Goal: Transaction & Acquisition: Purchase product/service

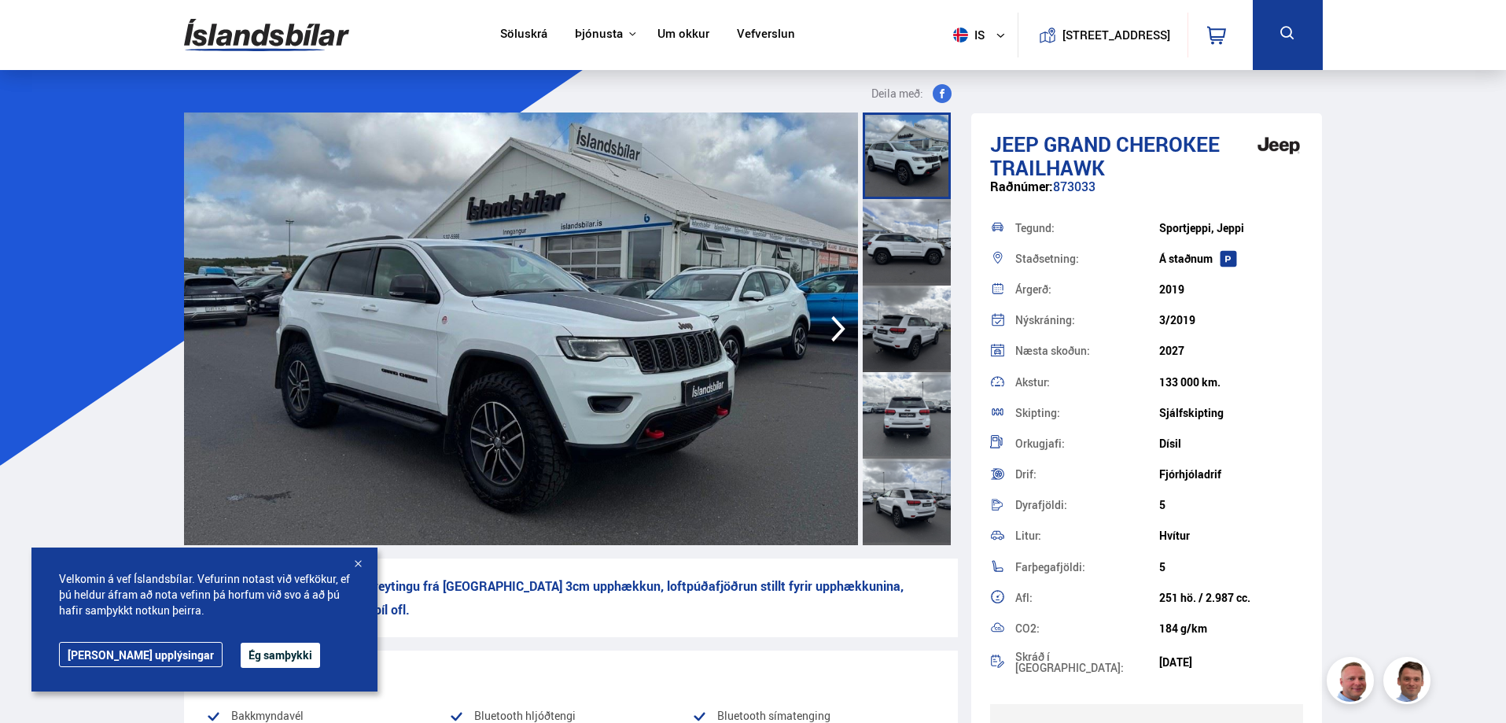
click at [838, 333] on icon "button" at bounding box center [838, 329] width 14 height 26
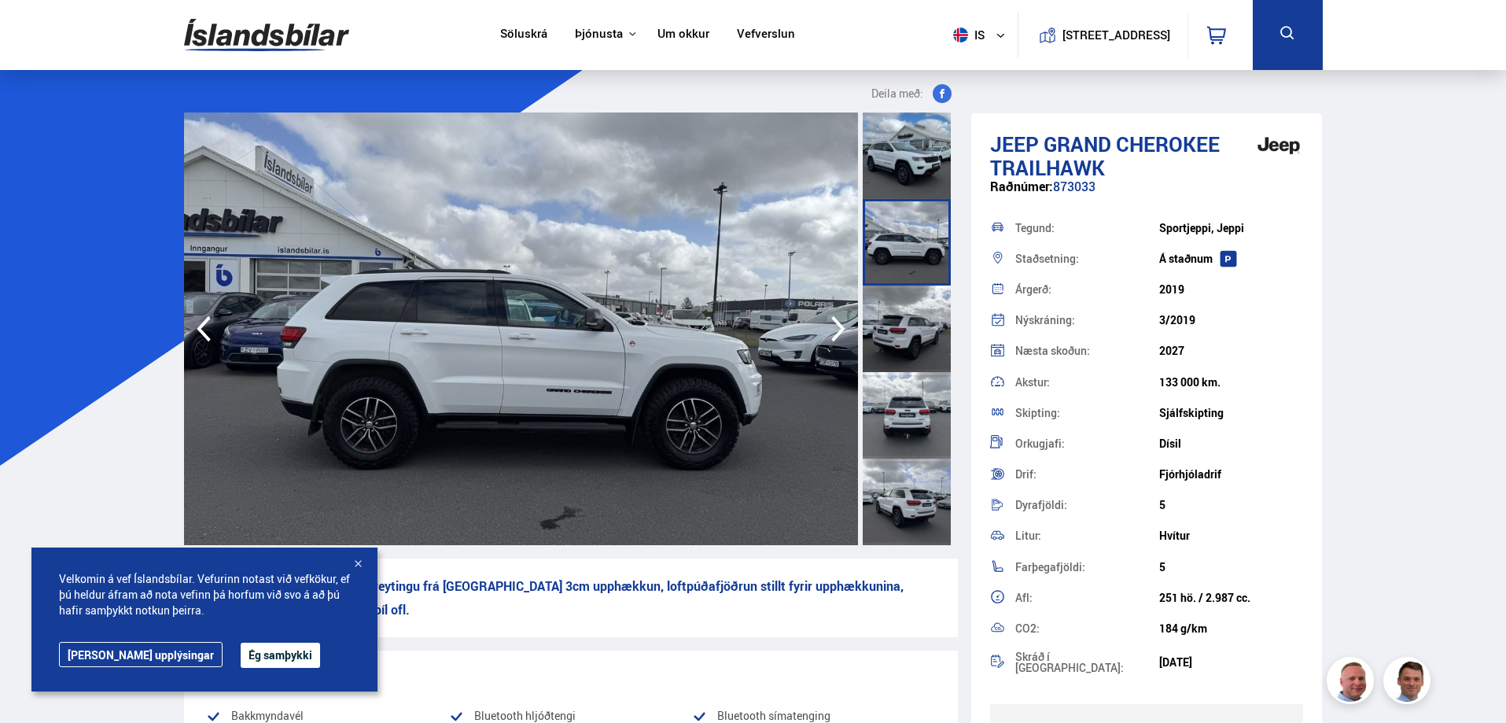
click at [837, 333] on icon "button" at bounding box center [838, 329] width 14 height 26
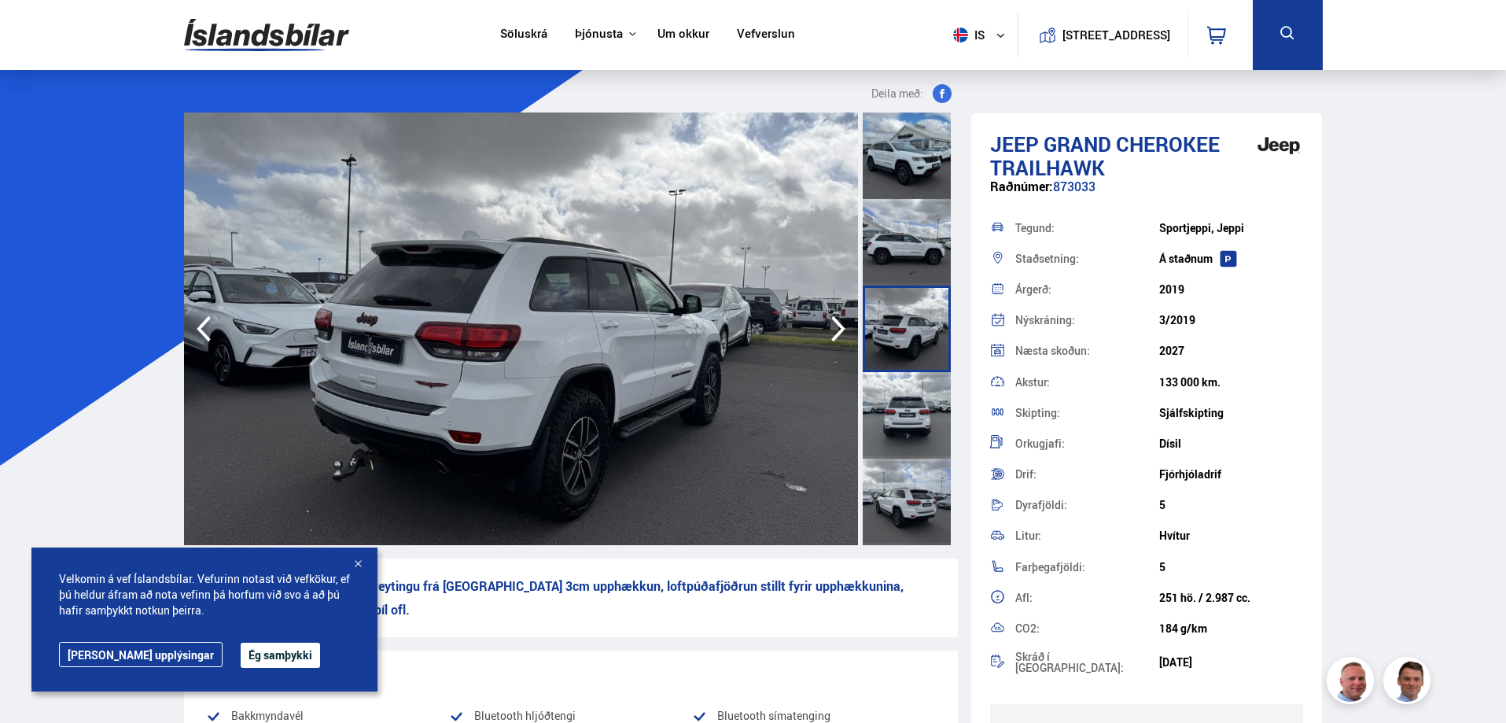
click at [837, 334] on icon "button" at bounding box center [838, 329] width 14 height 26
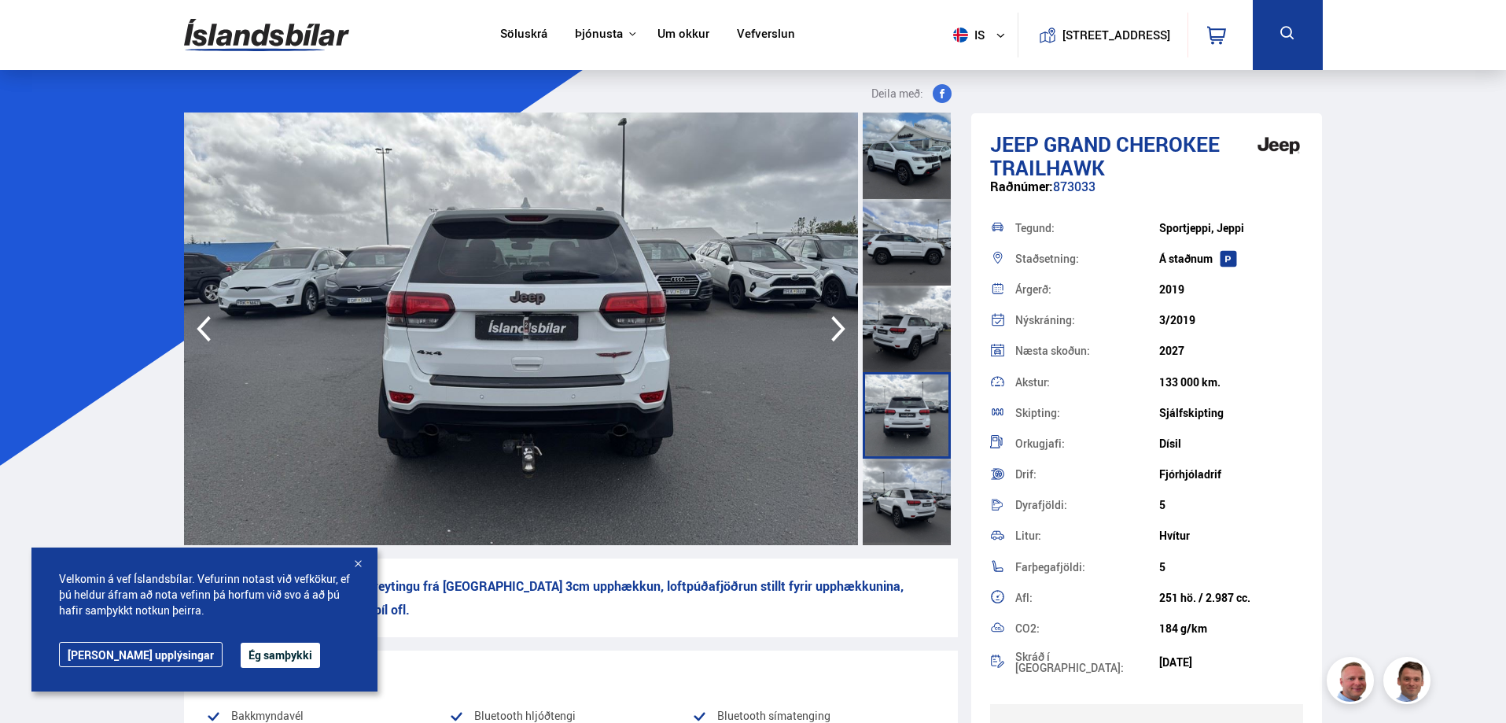
click at [836, 334] on icon "button" at bounding box center [838, 329] width 14 height 26
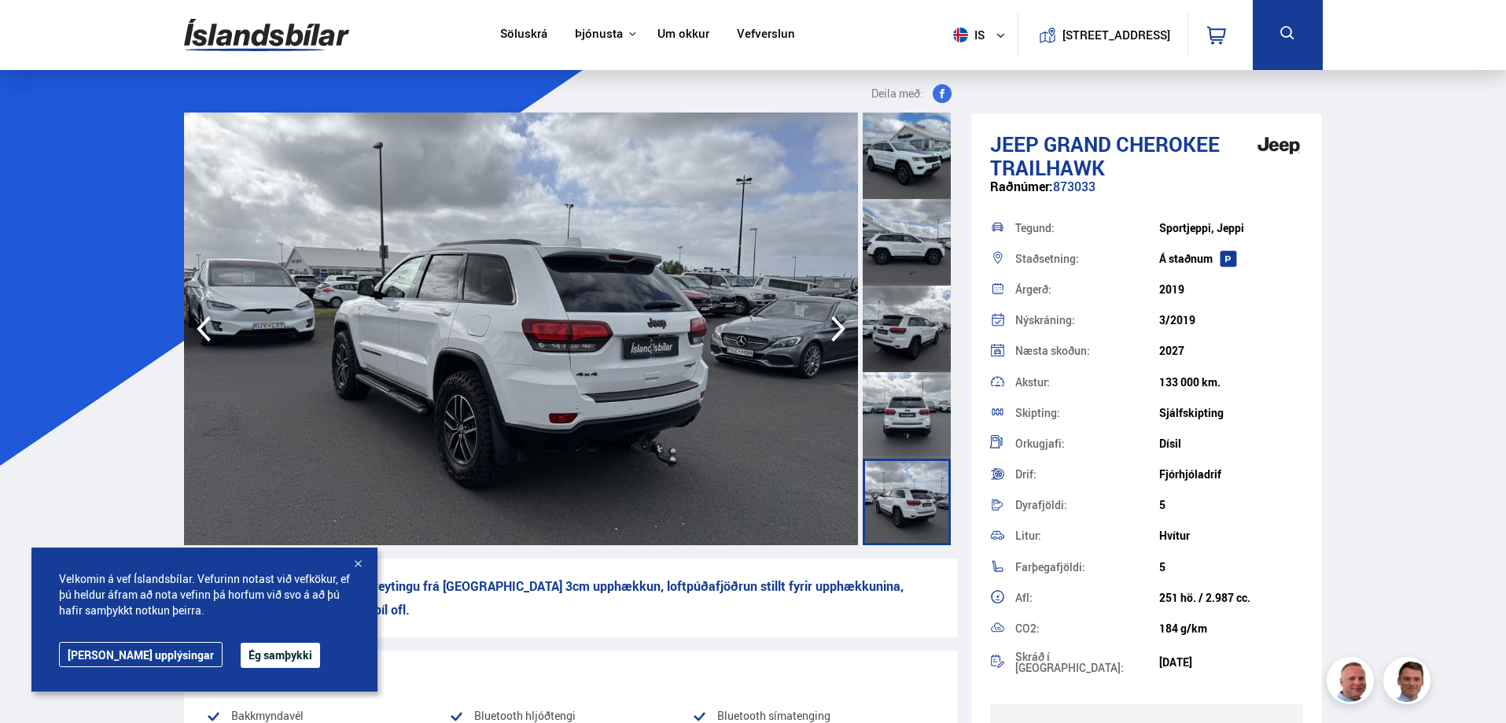
click at [836, 334] on icon "button" at bounding box center [838, 329] width 14 height 26
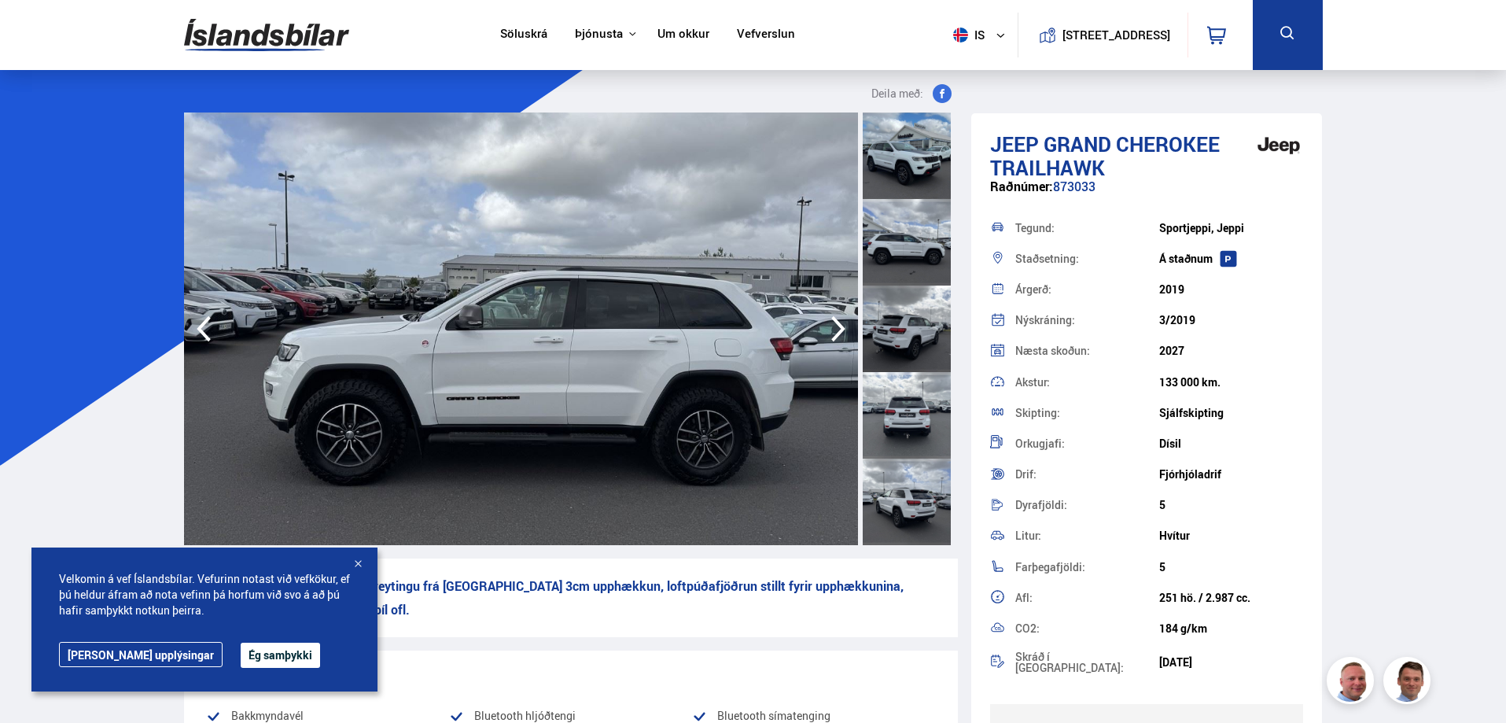
click at [836, 334] on icon "button" at bounding box center [838, 329] width 14 height 26
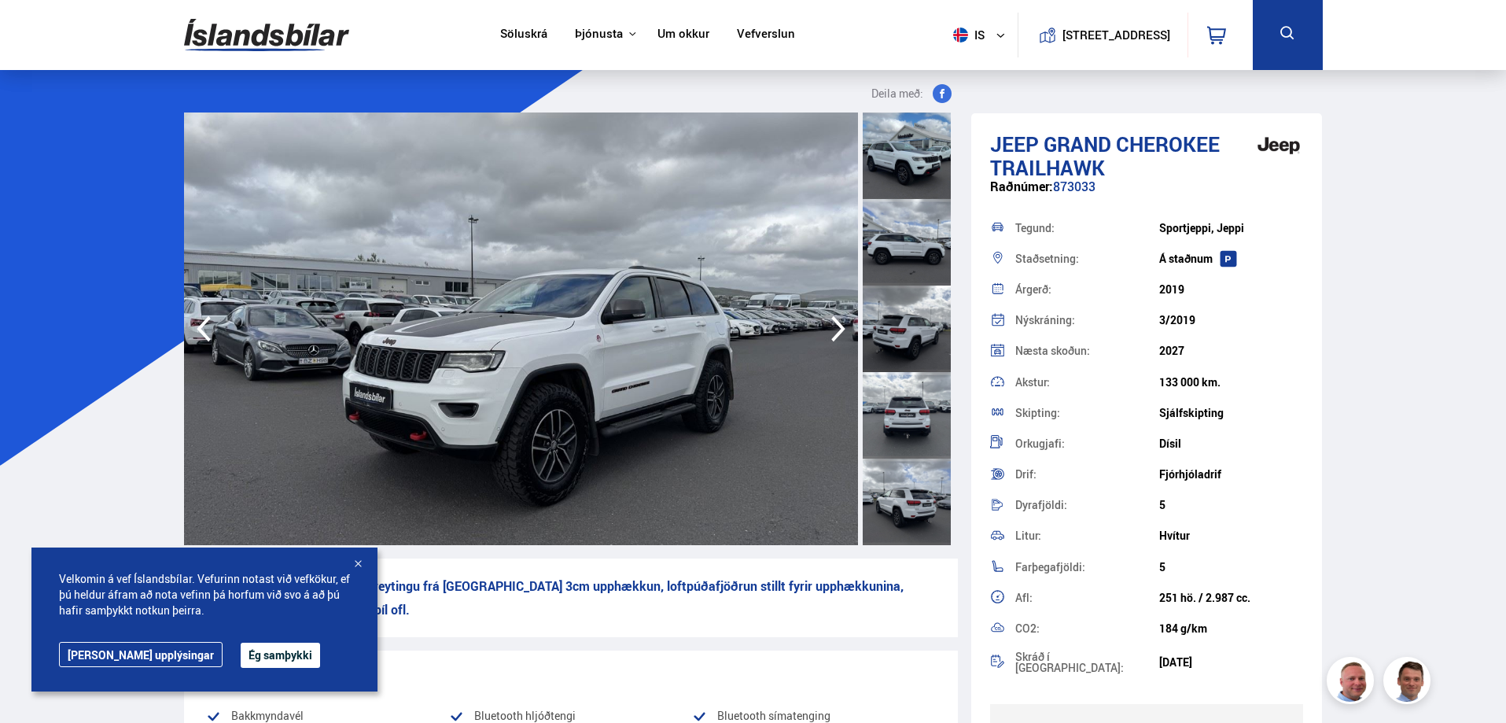
click at [836, 335] on icon "button" at bounding box center [838, 329] width 14 height 26
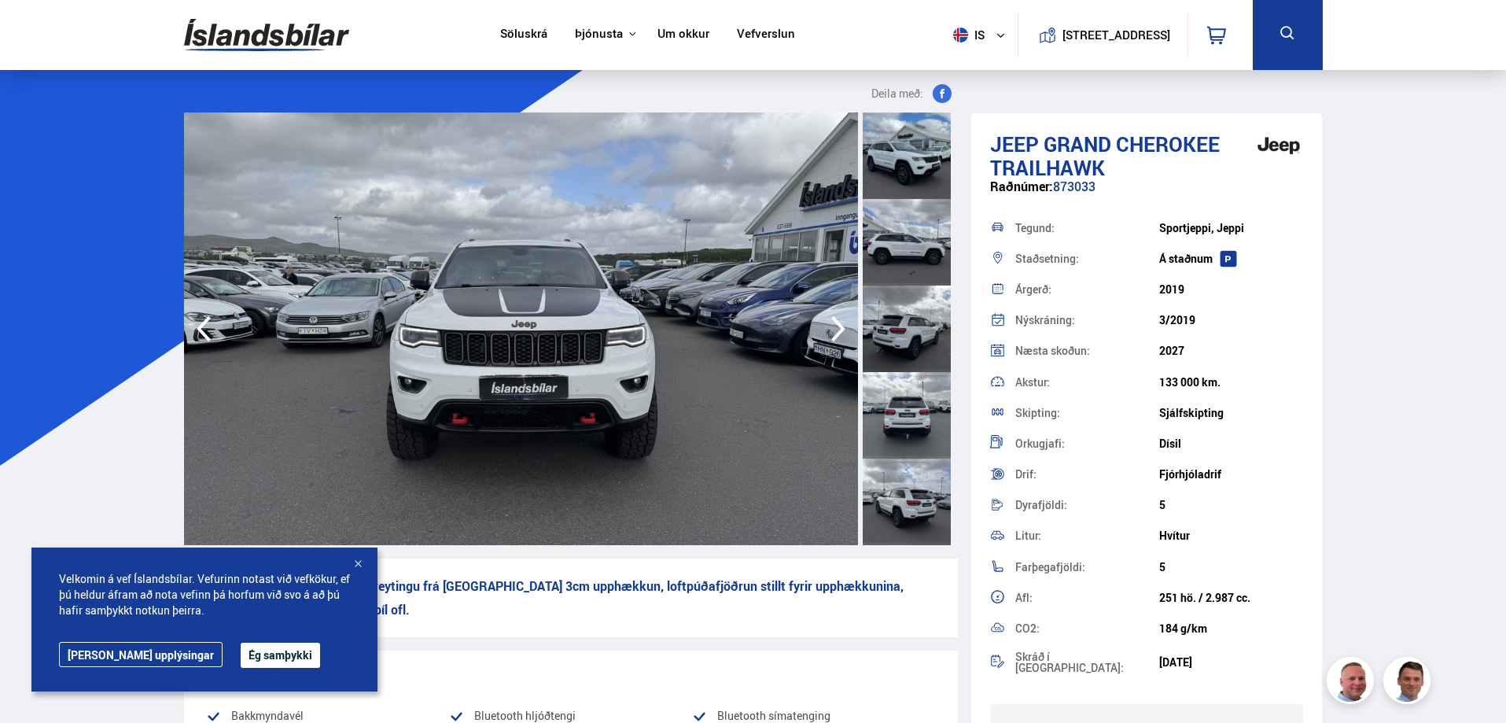
click at [836, 335] on icon "button" at bounding box center [838, 329] width 14 height 26
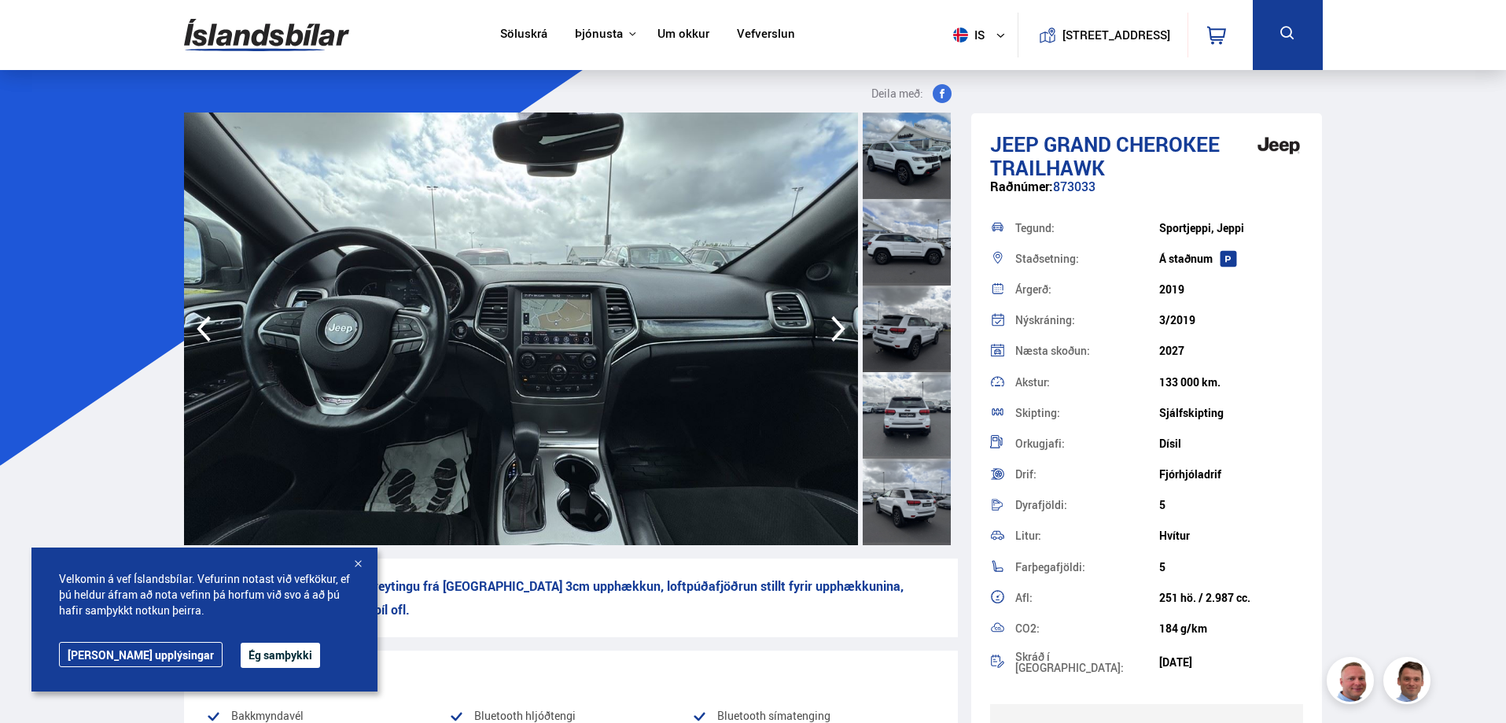
click at [836, 336] on icon "button" at bounding box center [838, 329] width 14 height 26
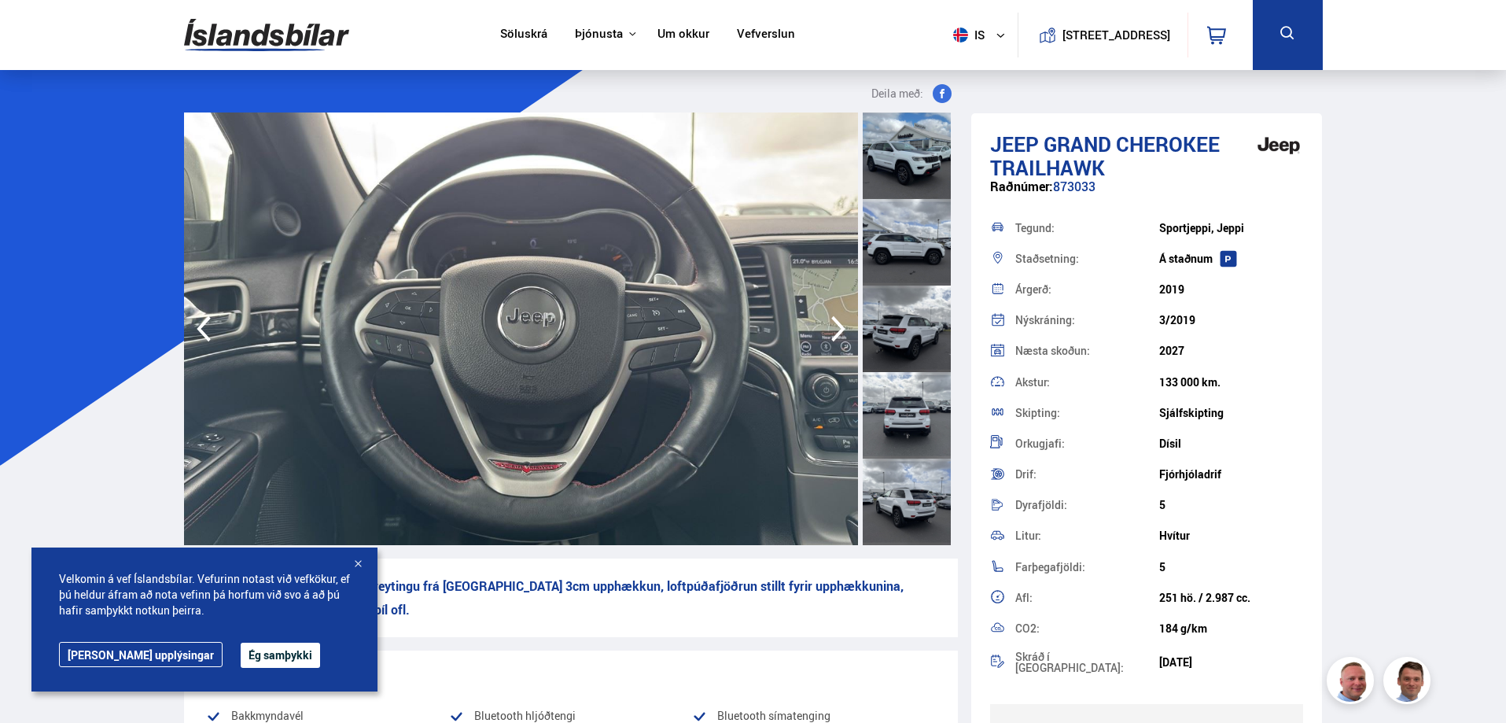
click at [836, 336] on icon "button" at bounding box center [838, 329] width 14 height 26
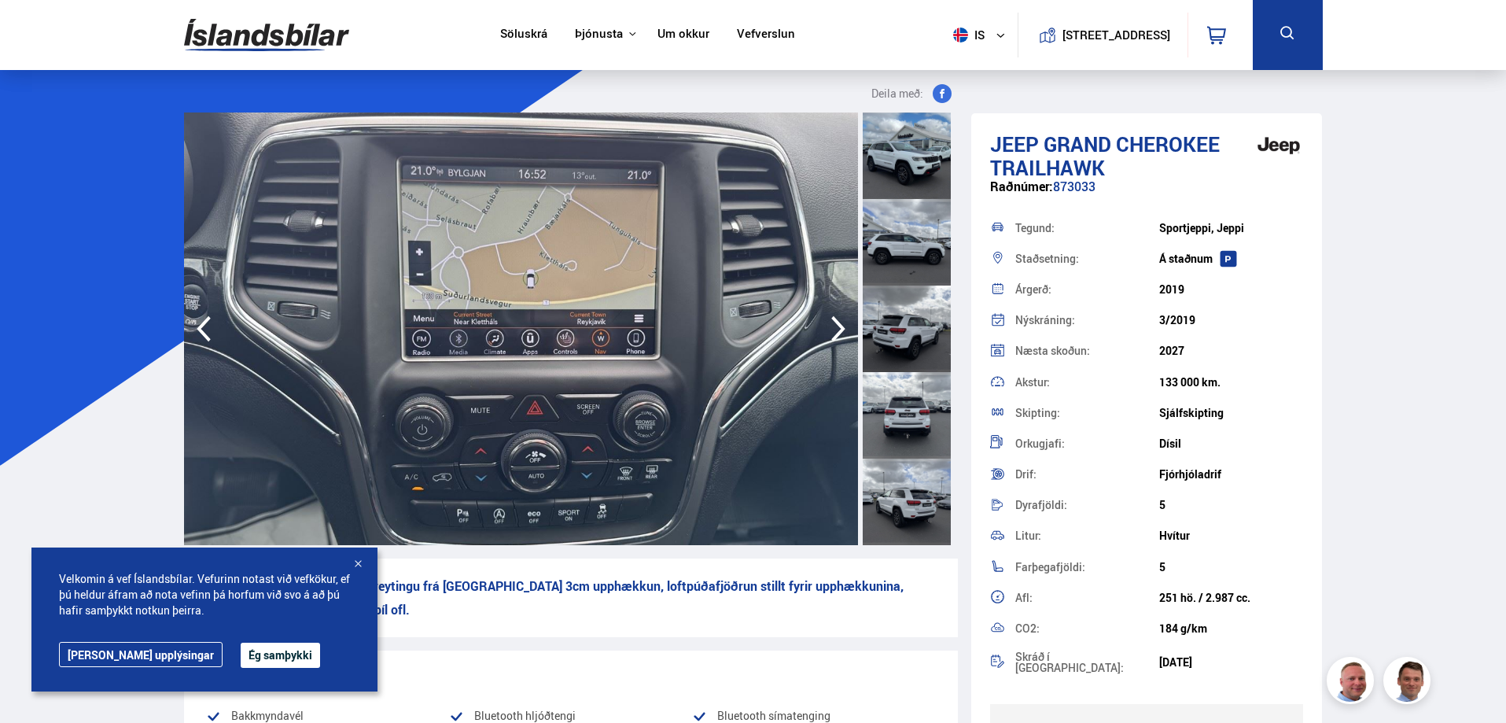
click at [836, 336] on icon "button" at bounding box center [838, 329] width 14 height 26
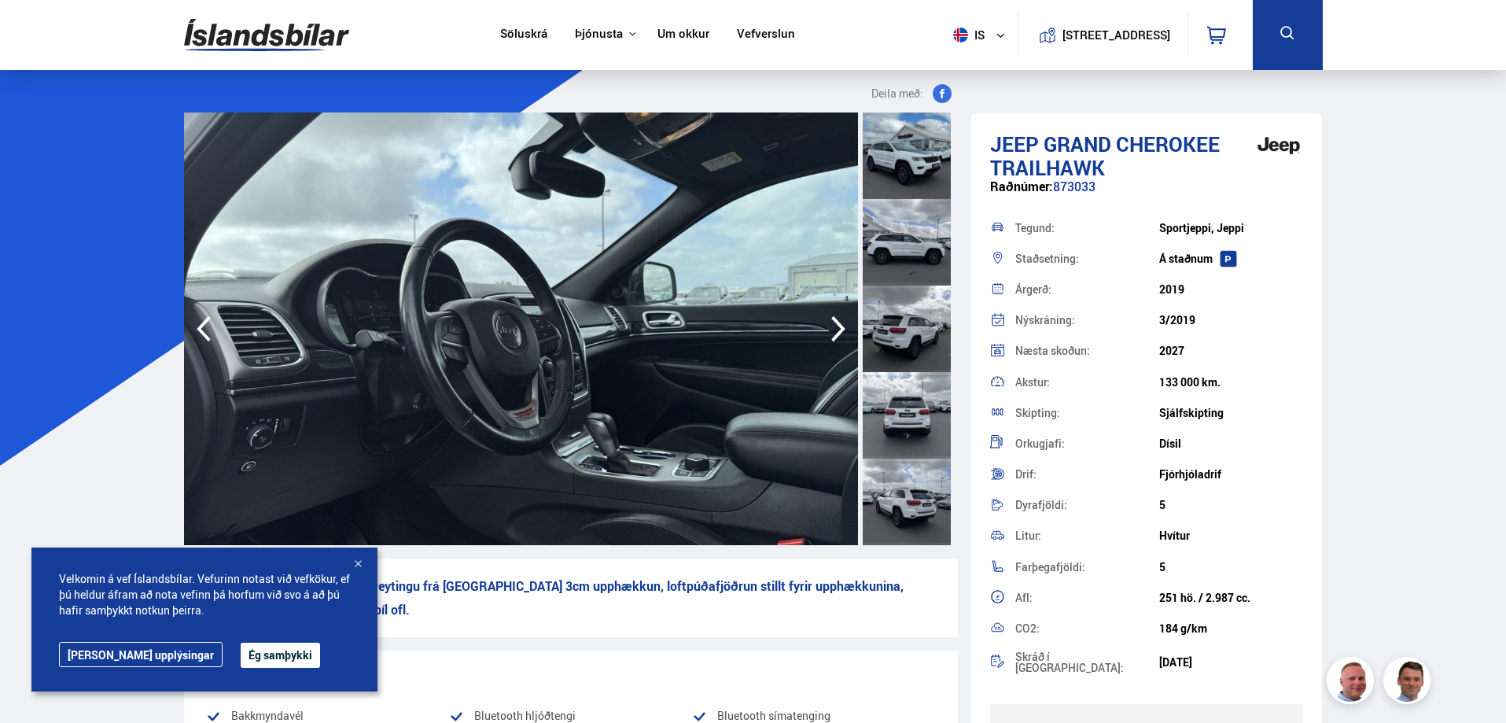
click at [835, 336] on icon "button" at bounding box center [838, 329] width 14 height 26
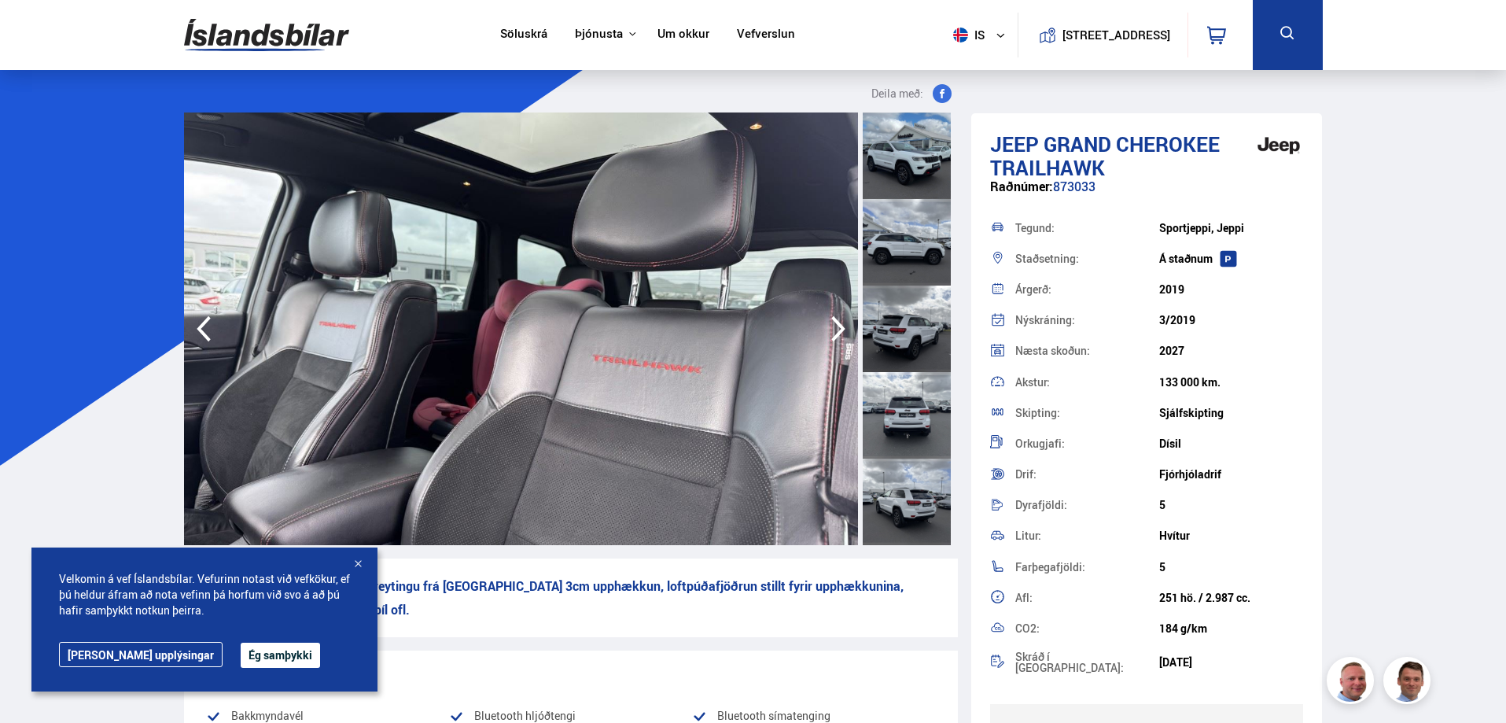
click at [835, 336] on icon "button" at bounding box center [838, 329] width 14 height 26
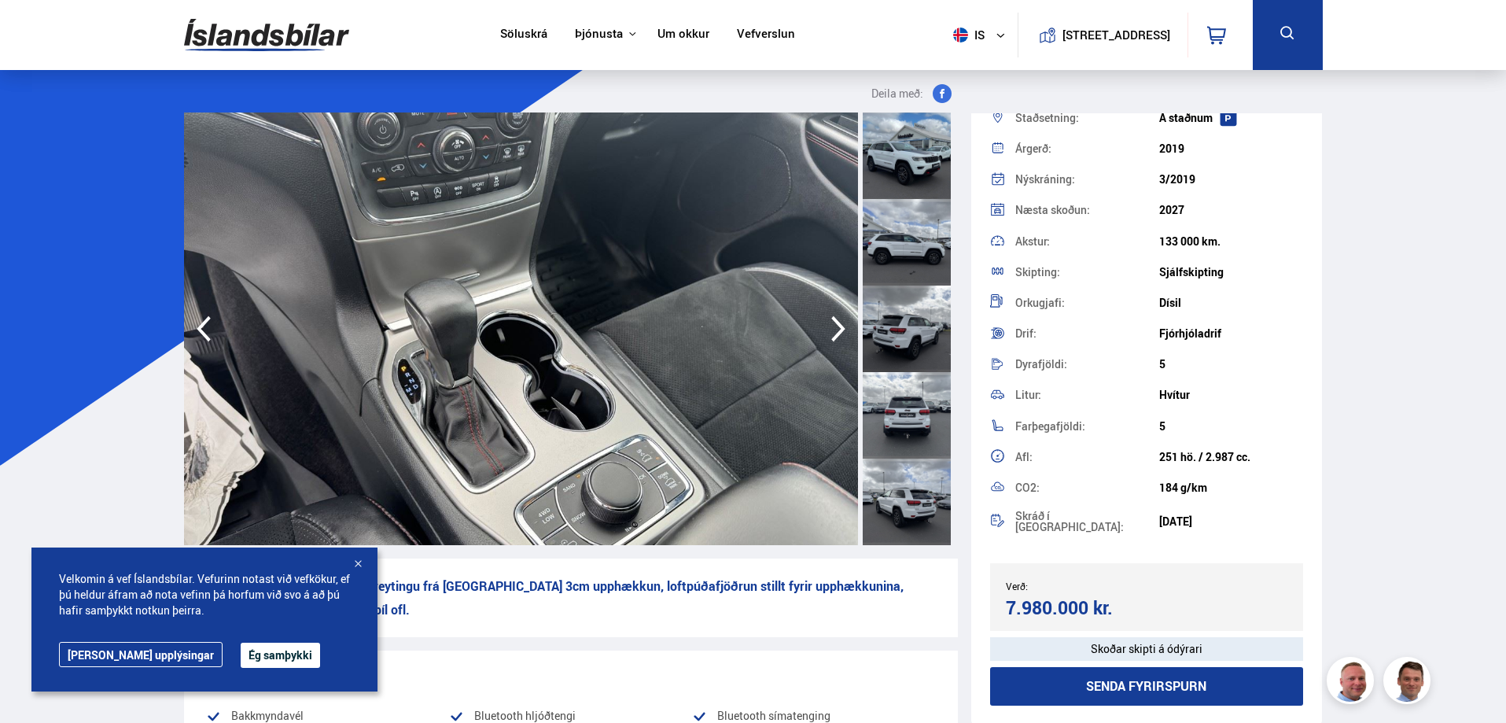
scroll to position [157, 0]
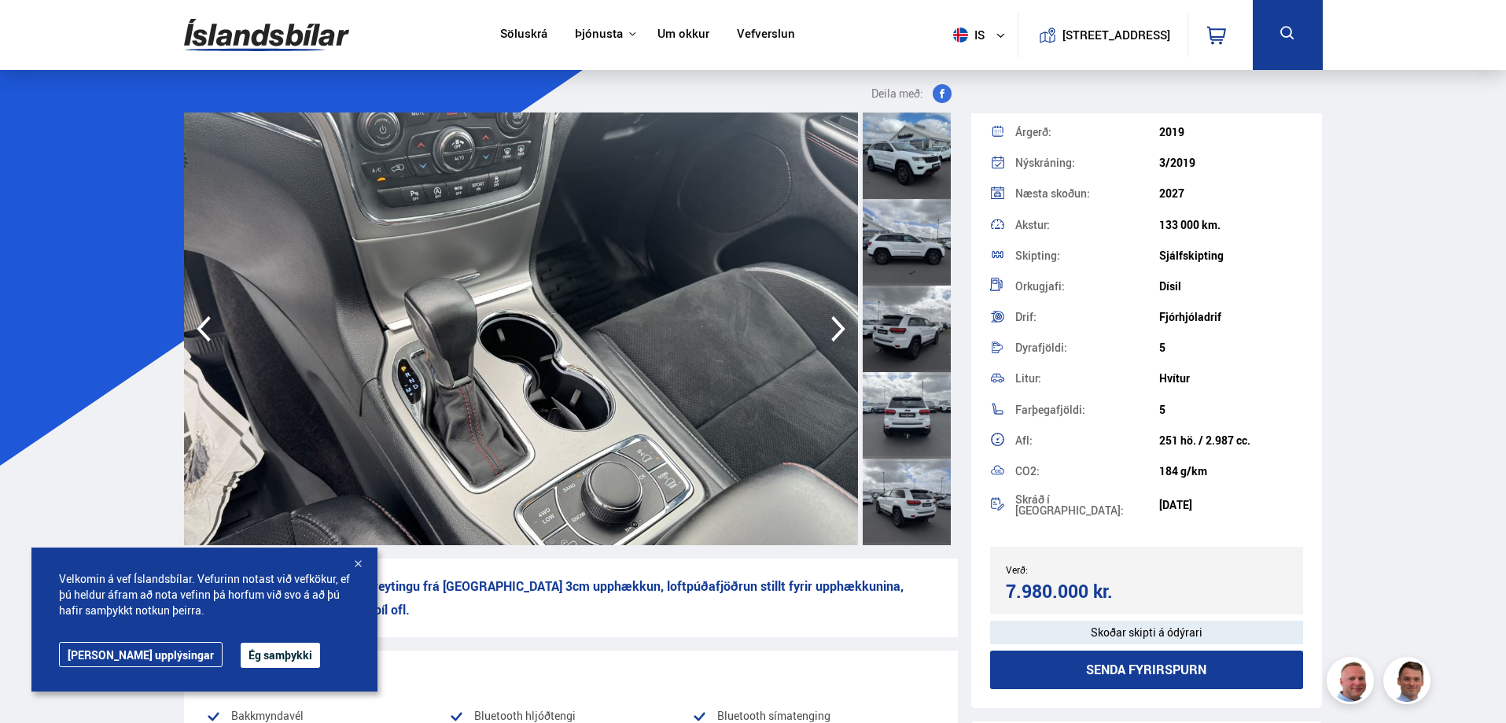
click at [842, 329] on icon "button" at bounding box center [838, 329] width 14 height 26
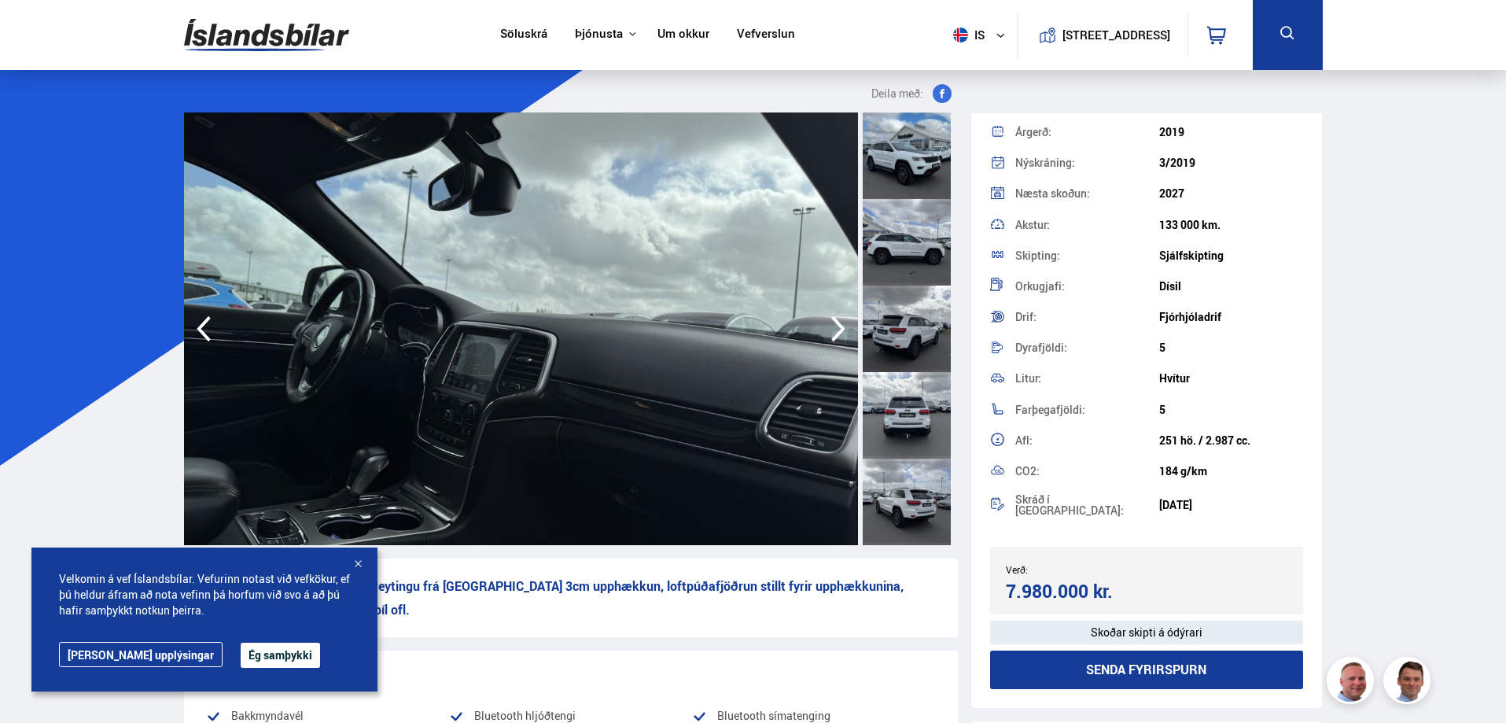
click at [838, 329] on icon "button" at bounding box center [837, 329] width 31 height 38
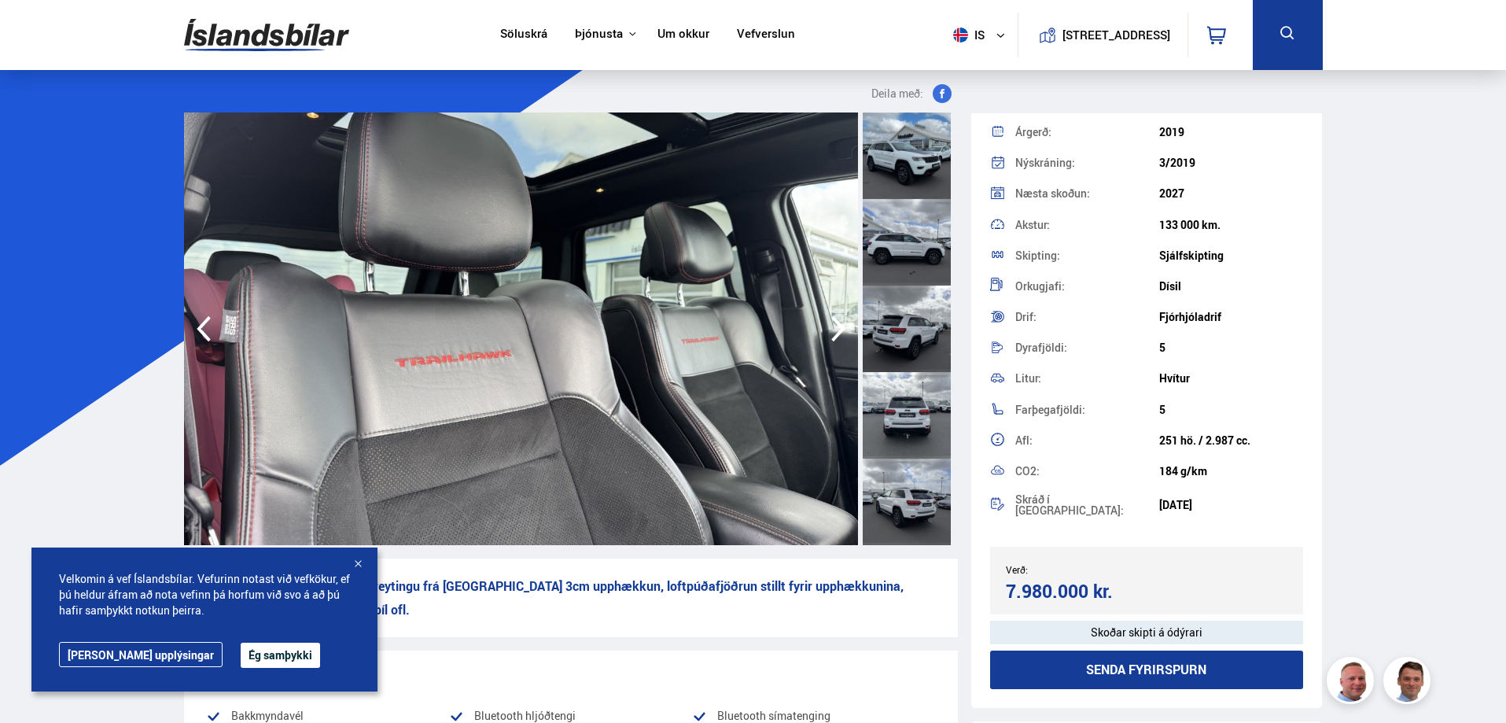
click at [837, 329] on icon "button" at bounding box center [837, 329] width 31 height 38
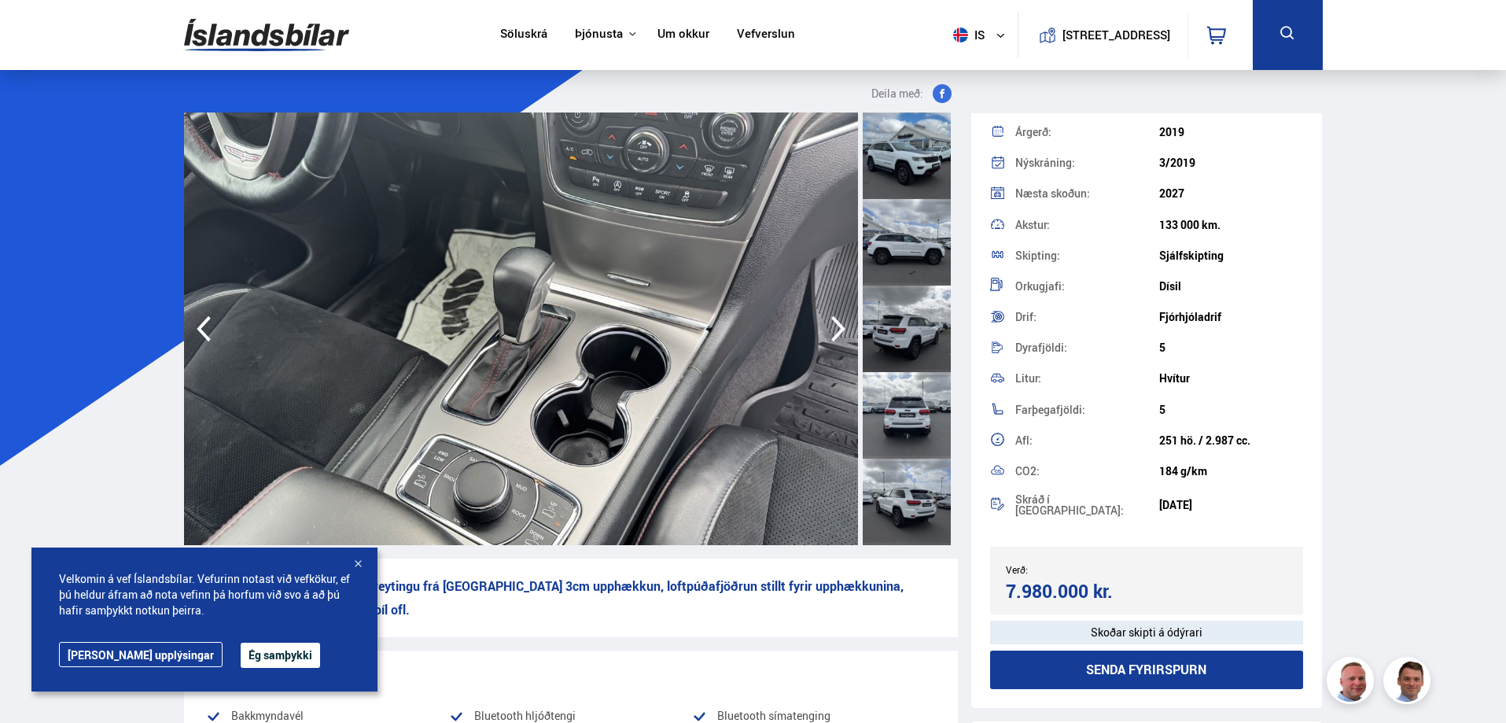
click at [836, 330] on icon "button" at bounding box center [837, 329] width 31 height 38
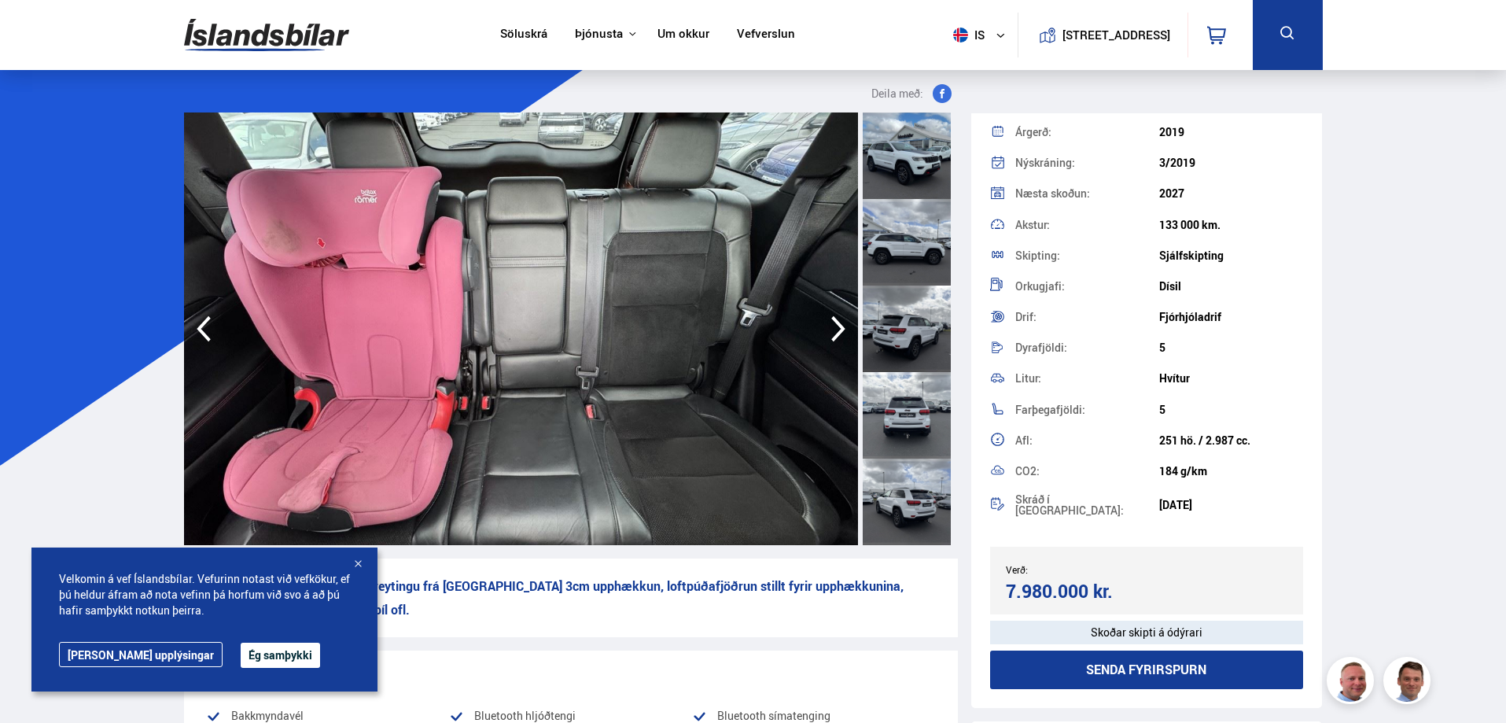
click at [836, 330] on icon "button" at bounding box center [837, 329] width 31 height 38
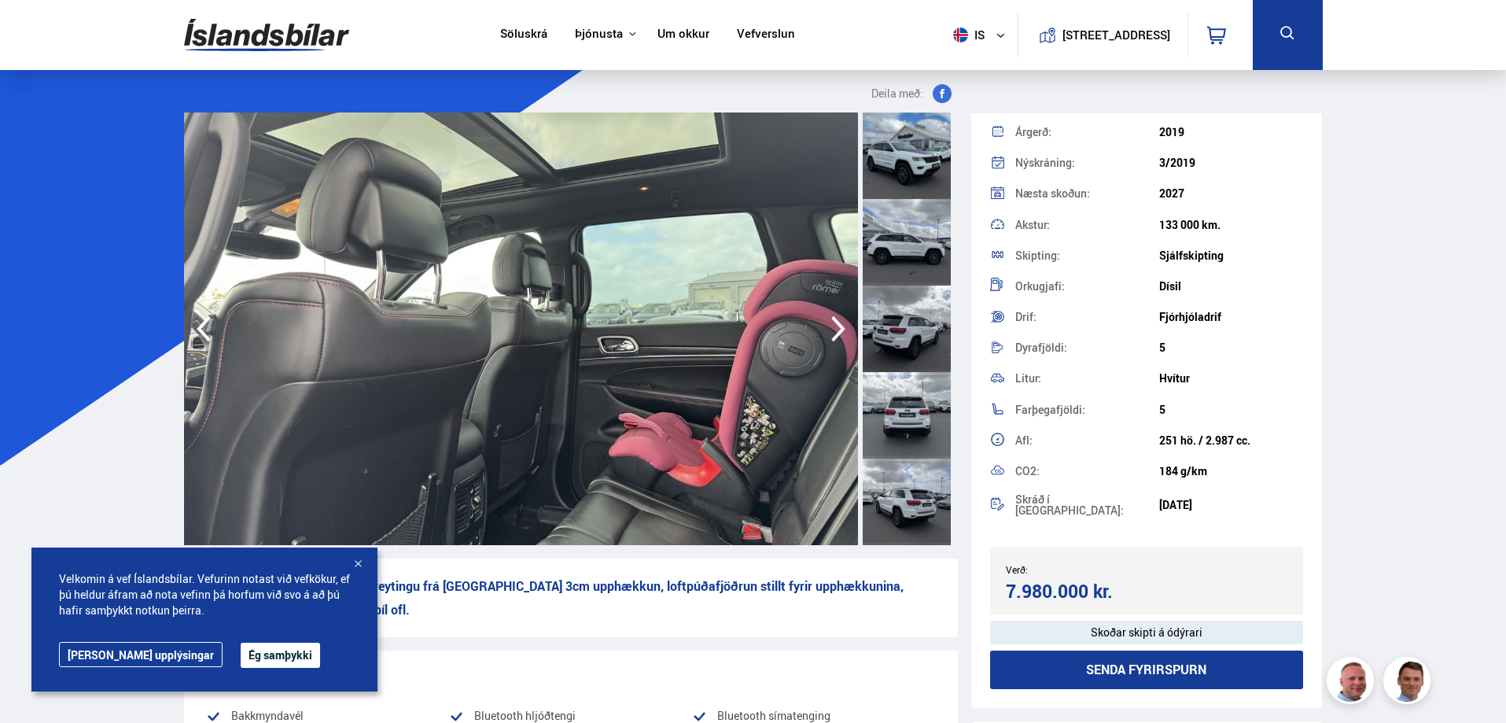
click at [836, 332] on icon "button" at bounding box center [837, 329] width 31 height 38
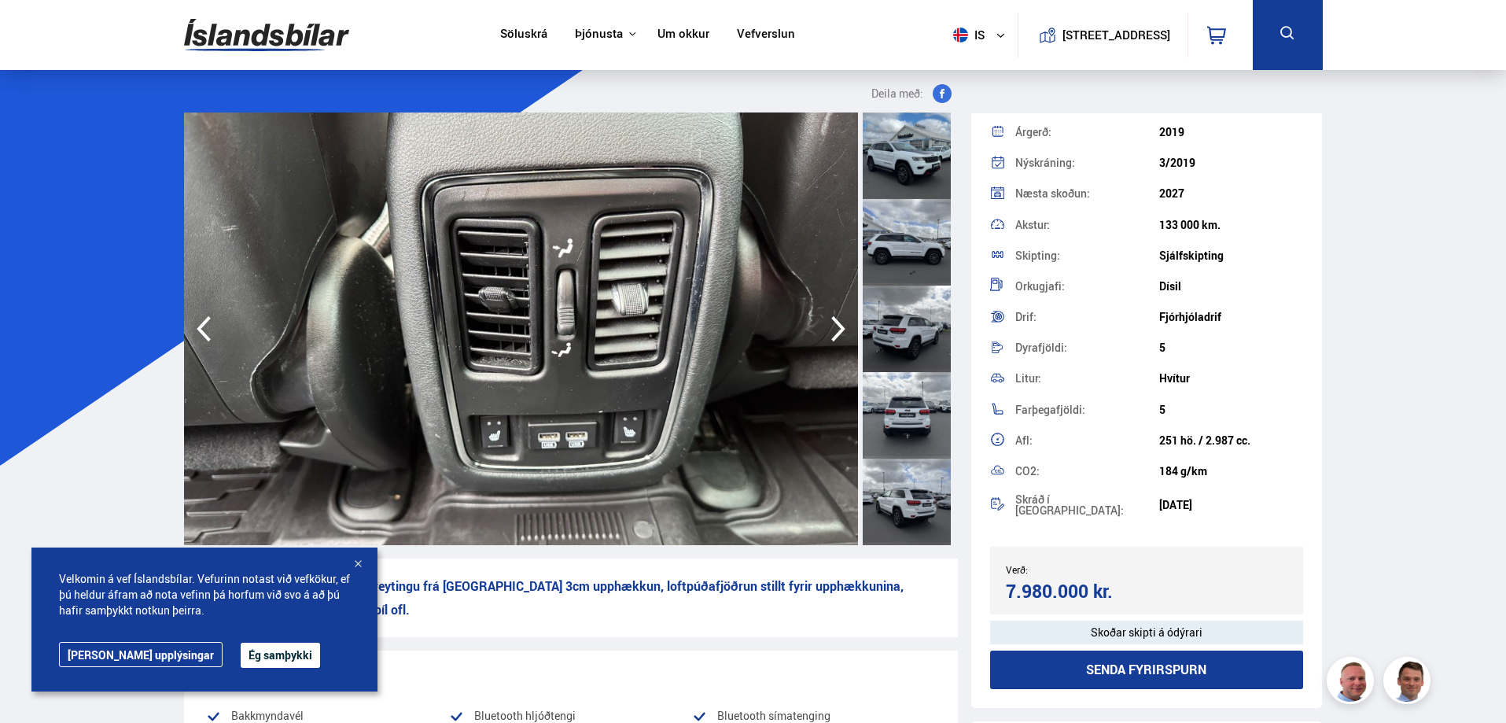
click at [835, 332] on icon "button" at bounding box center [837, 329] width 31 height 38
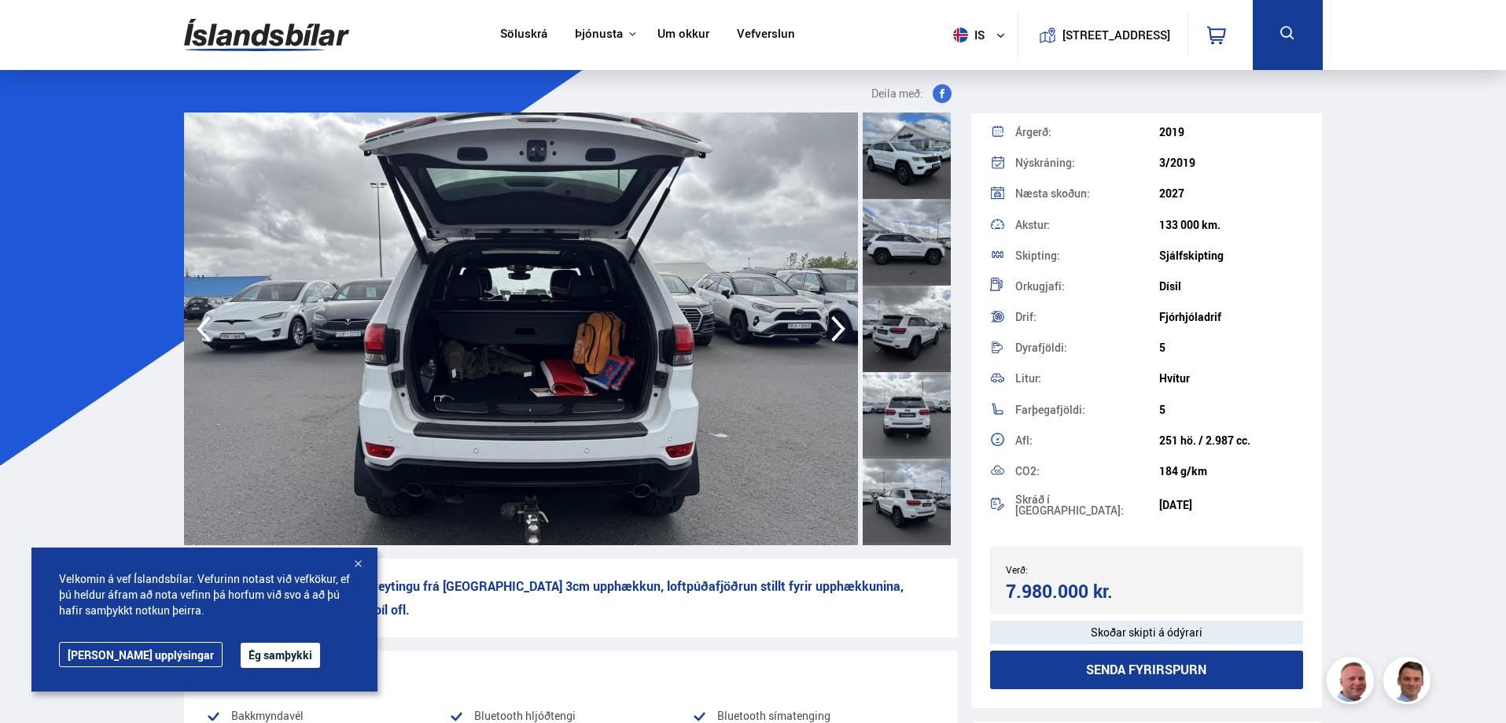
click at [835, 332] on icon "button" at bounding box center [837, 329] width 31 height 38
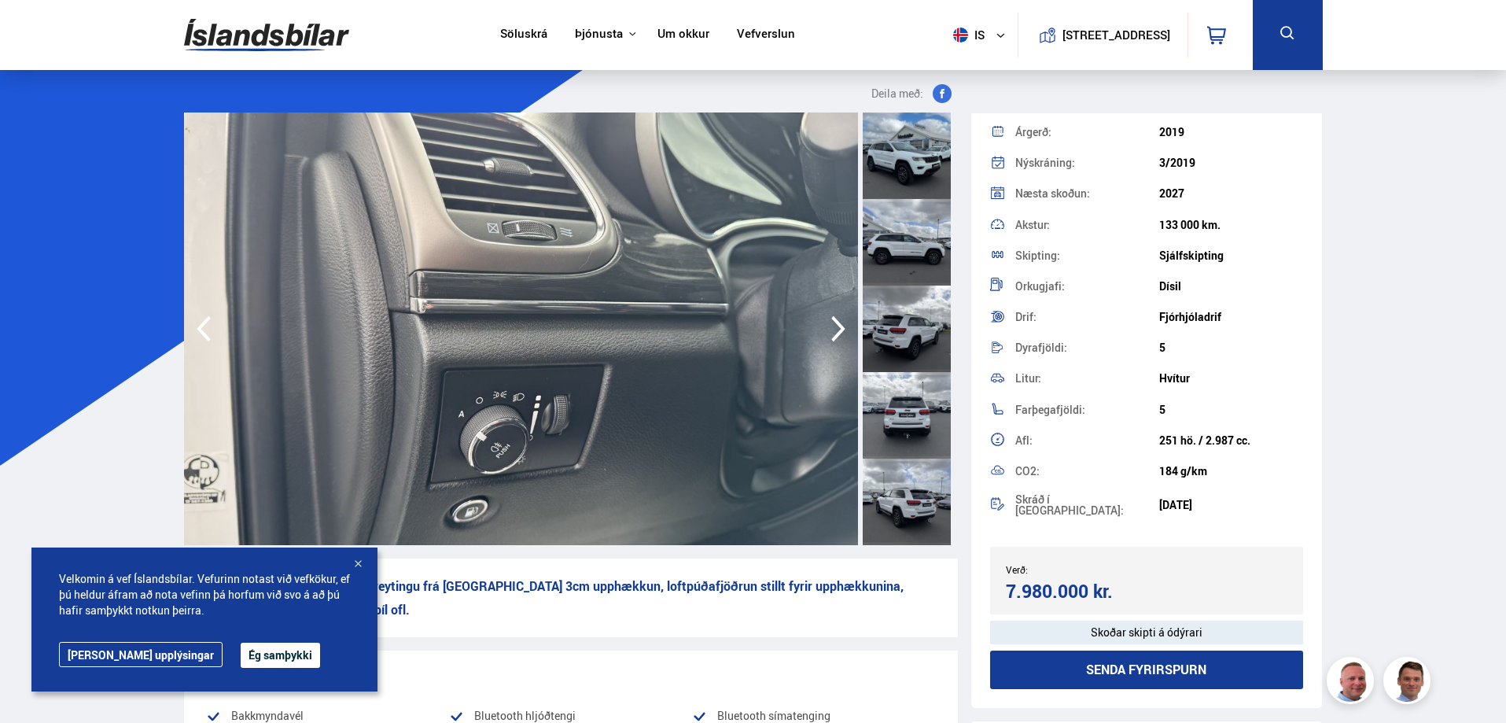
click at [835, 333] on icon "button" at bounding box center [837, 329] width 31 height 38
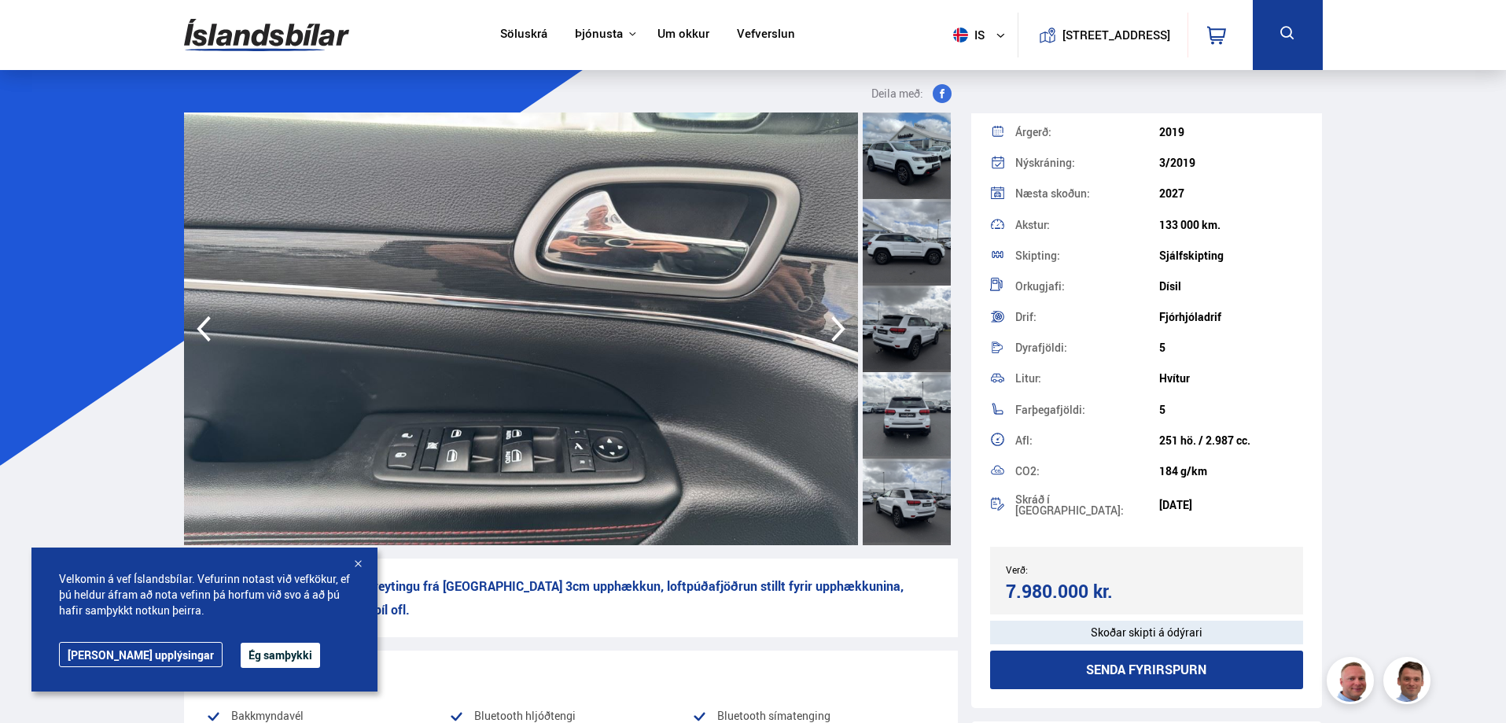
click at [835, 333] on icon "button" at bounding box center [837, 329] width 31 height 38
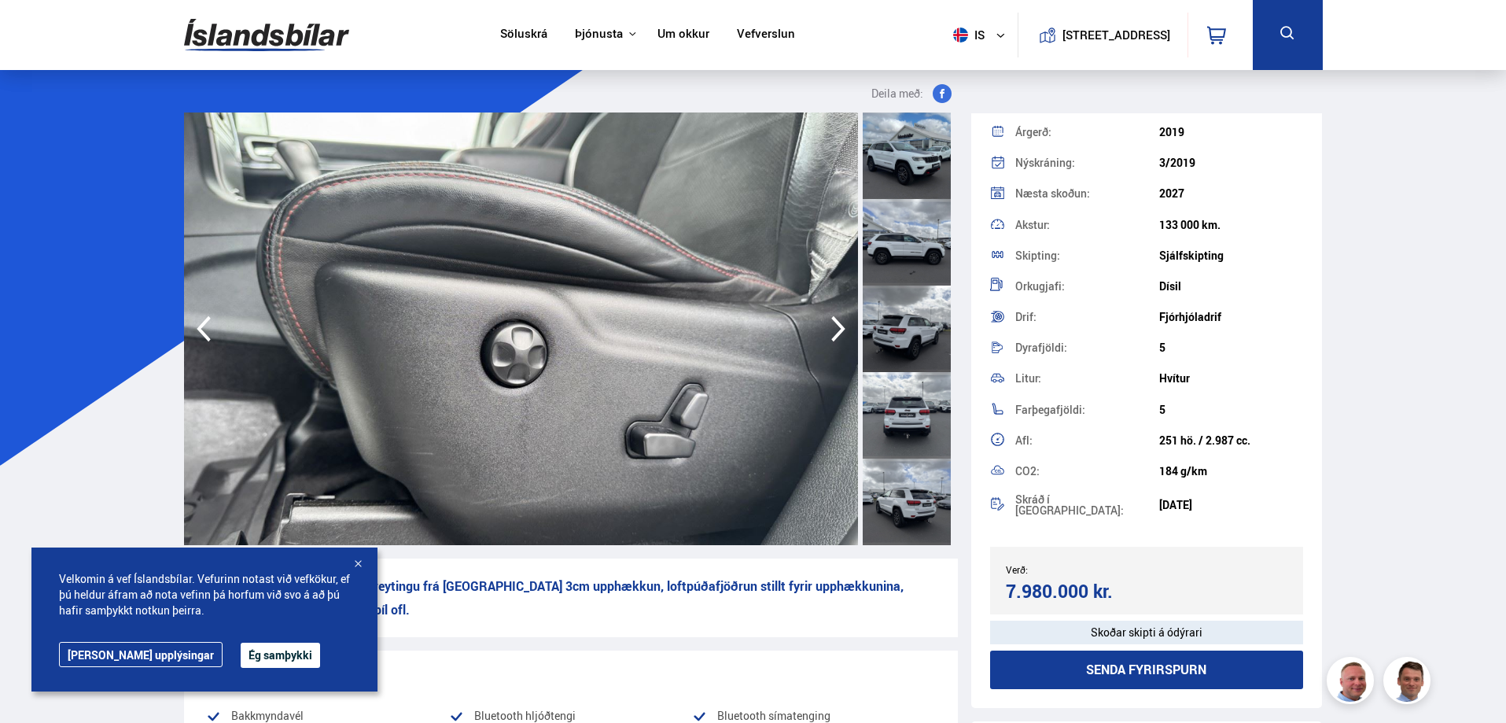
click at [835, 333] on icon "button" at bounding box center [837, 329] width 31 height 38
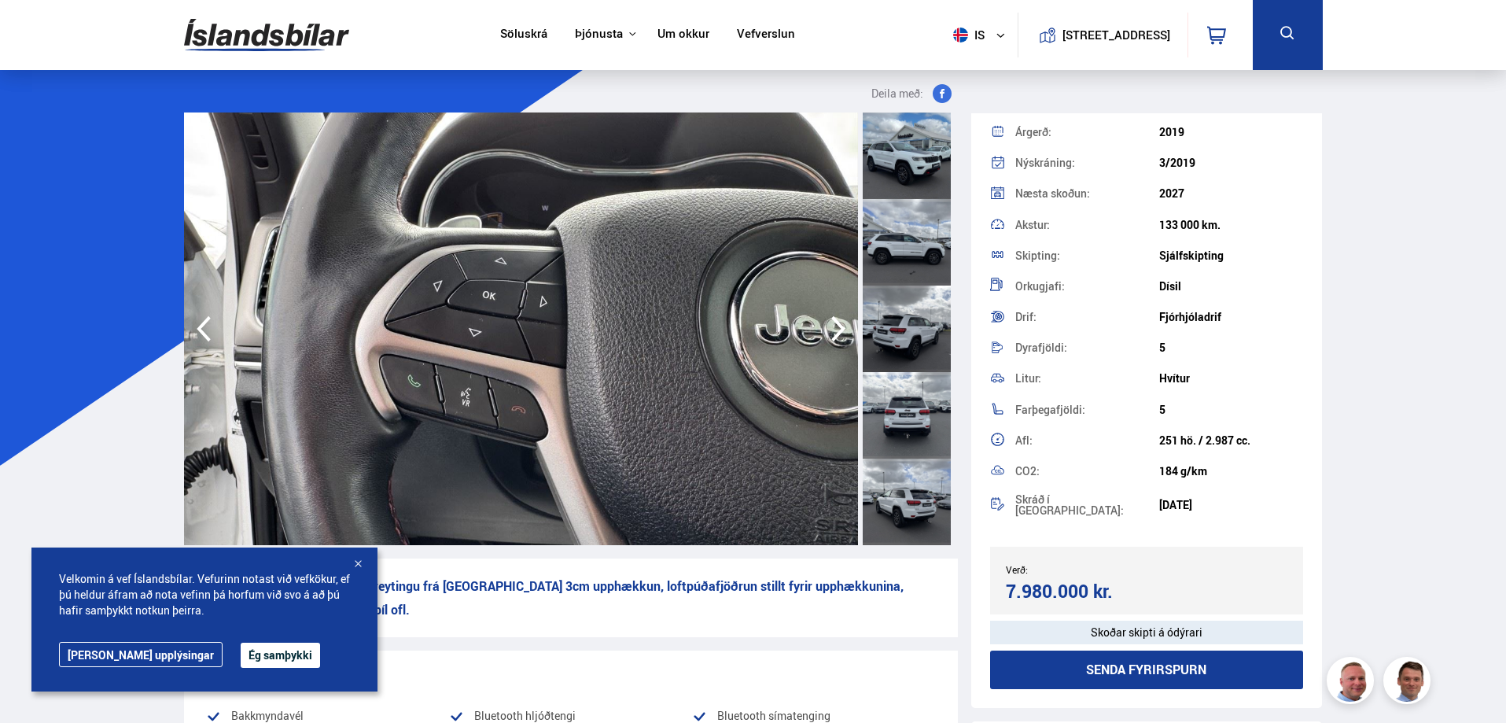
click at [835, 333] on icon "button" at bounding box center [837, 329] width 31 height 38
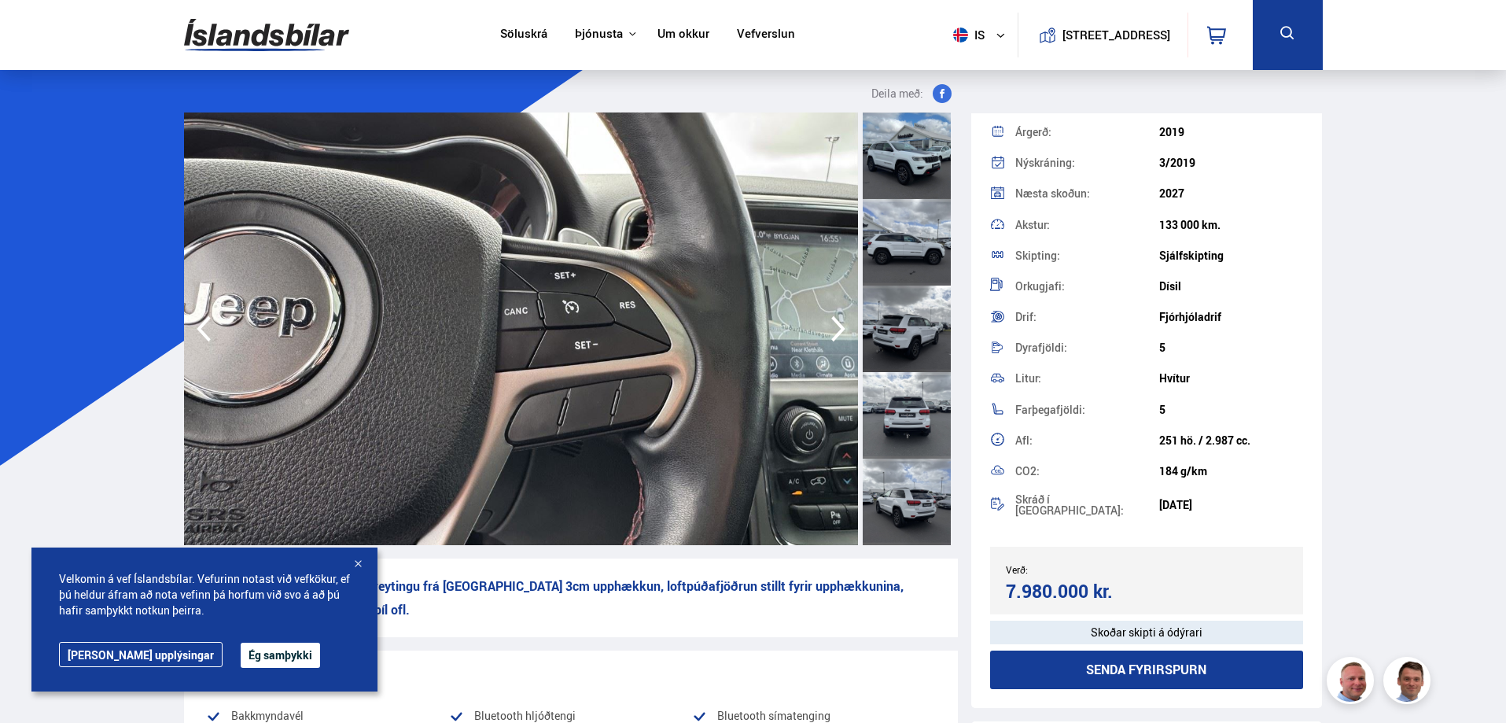
click at [833, 334] on icon "button" at bounding box center [837, 329] width 31 height 38
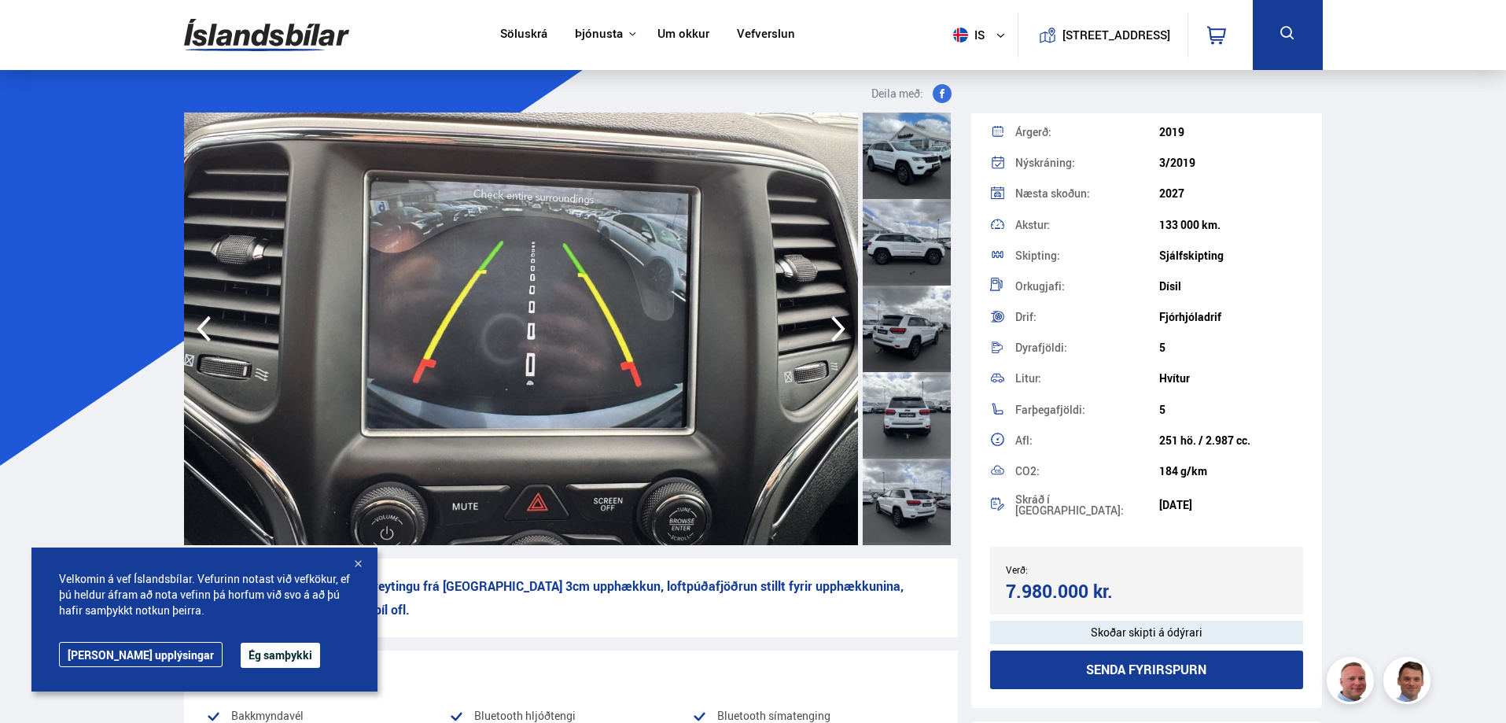
click at [241, 654] on button "Ég samþykki" at bounding box center [280, 654] width 79 height 25
